Goal: Task Accomplishment & Management: Manage account settings

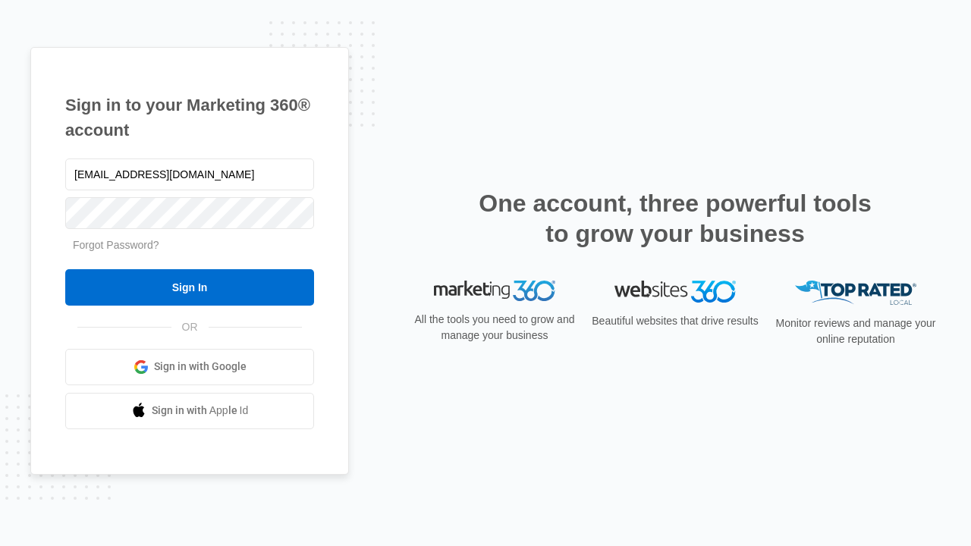
type input "[EMAIL_ADDRESS][DOMAIN_NAME]"
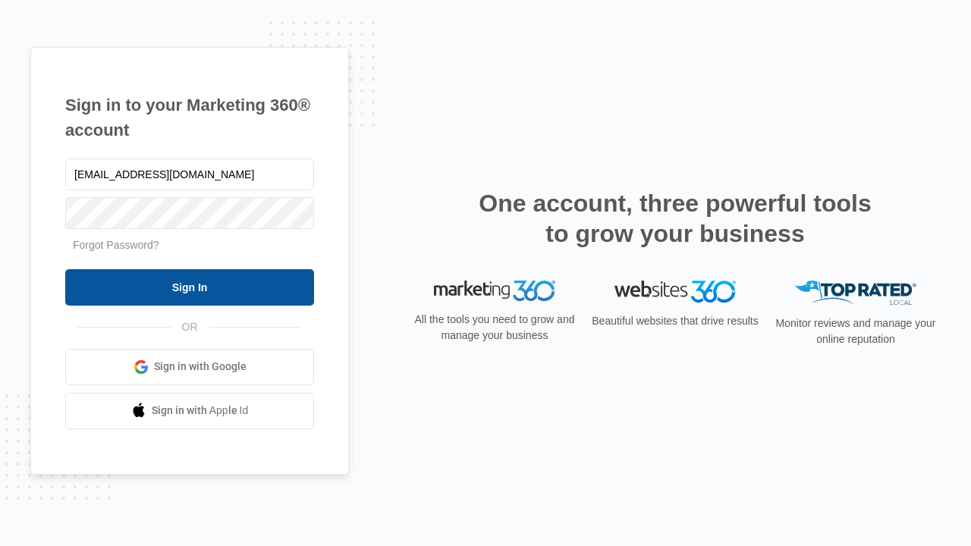
click at [190, 287] on input "Sign In" at bounding box center [189, 287] width 249 height 36
